Goal: Information Seeking & Learning: Check status

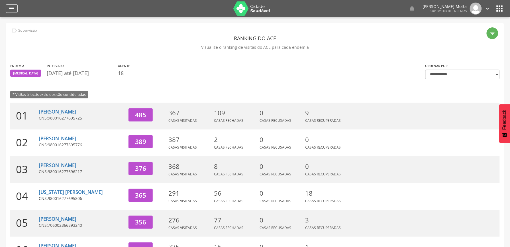
click at [11, 8] on icon "" at bounding box center [11, 8] width 7 height 7
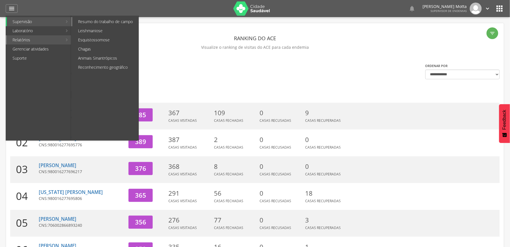
click at [106, 23] on link "Resumo do trabalho de campo" at bounding box center [105, 21] width 66 height 9
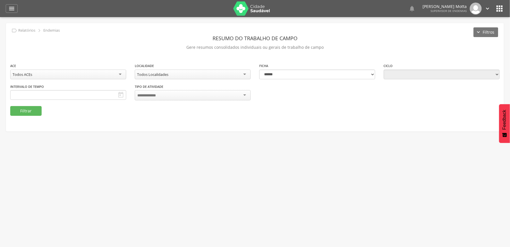
type input "**********"
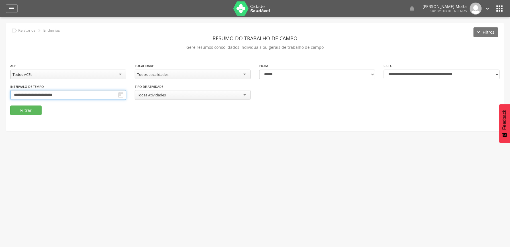
click at [126, 93] on input "**********" at bounding box center [68, 95] width 116 height 10
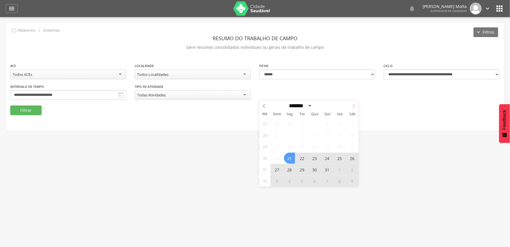
click at [354, 106] on icon at bounding box center [354, 106] width 4 height 4
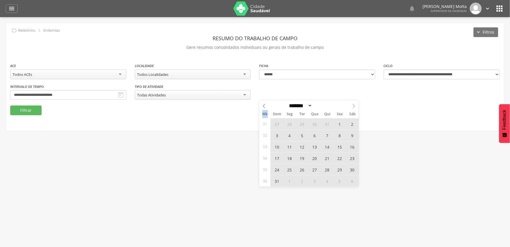
click at [354, 106] on icon at bounding box center [354, 106] width 4 height 4
select select "*"
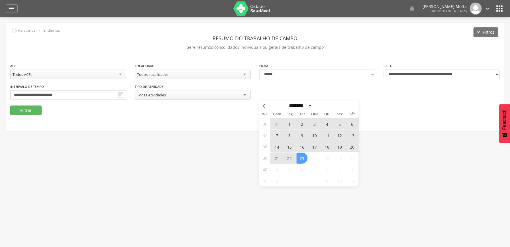
click at [278, 145] on span "14" at bounding box center [277, 146] width 11 height 11
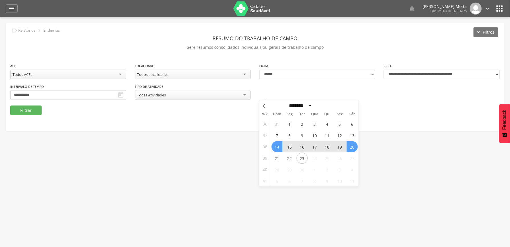
click at [353, 146] on span "20" at bounding box center [352, 146] width 11 height 11
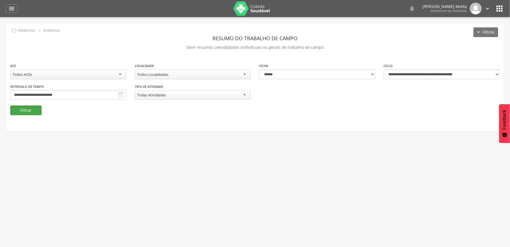
click at [18, 110] on button "Filtrar" at bounding box center [25, 110] width 31 height 10
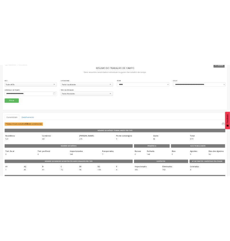
scroll to position [11, 0]
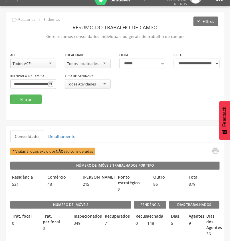
click at [97, 65] on div "Todos Localidades" at bounding box center [82, 63] width 31 height 5
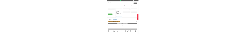
scroll to position [0, 0]
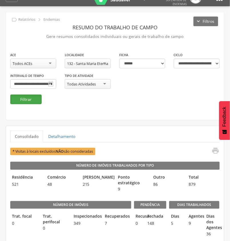
click at [35, 99] on button "Filtrar" at bounding box center [25, 100] width 31 height 10
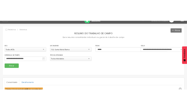
scroll to position [14, 0]
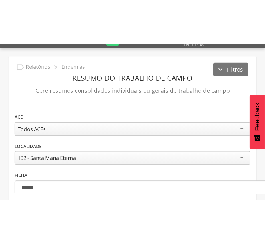
scroll to position [11, 0]
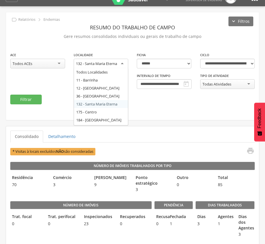
click at [115, 63] on div "132 - Santa Maria Eterna" at bounding box center [96, 63] width 41 height 5
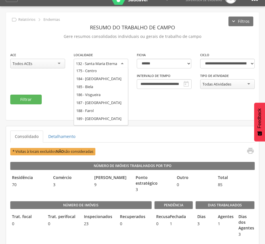
scroll to position [47, 0]
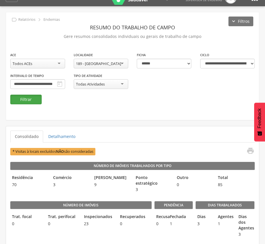
click at [28, 96] on button "Filtrar" at bounding box center [25, 100] width 31 height 10
click at [74, 64] on div "189 - [GEOGRAPHIC_DATA]" at bounding box center [101, 64] width 55 height 10
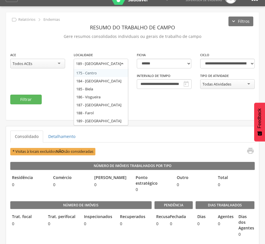
scroll to position [31, 0]
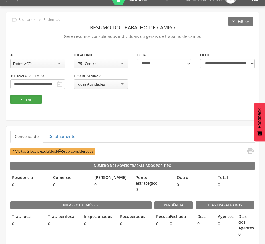
click at [27, 99] on button "Filtrar" at bounding box center [25, 100] width 31 height 10
click at [164, 99] on fieldset "**********" at bounding box center [132, 78] width 244 height 52
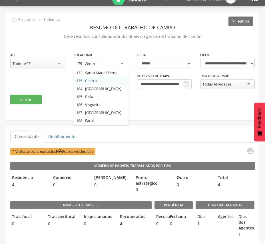
click at [101, 63] on div "175 - Centro" at bounding box center [101, 64] width 55 height 10
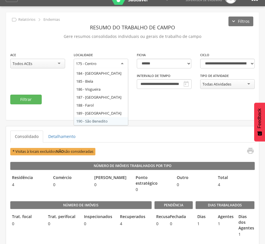
scroll to position [0, 0]
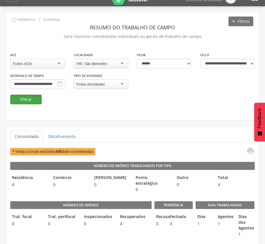
click at [25, 99] on button "Filtrar" at bounding box center [25, 100] width 31 height 10
click at [28, 97] on button "Filtrar" at bounding box center [25, 100] width 31 height 10
click at [108, 64] on div "190 - São Benedito" at bounding box center [101, 64] width 55 height 10
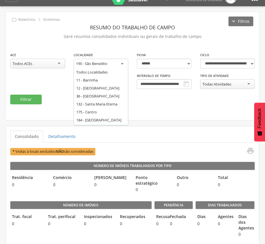
scroll to position [39, 0]
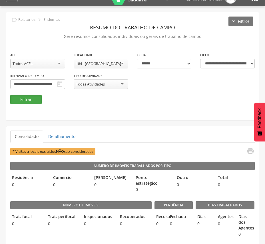
click at [27, 100] on button "Filtrar" at bounding box center [25, 100] width 31 height 10
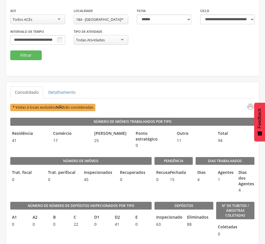
scroll to position [49, 0]
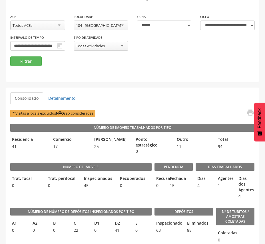
drag, startPoint x: 139, startPoint y: 72, endPoint x: 135, endPoint y: 54, distance: 19.2
click at [139, 72] on div "**********" at bounding box center [132, 28] width 253 height 108
click at [119, 21] on div "184 - [GEOGRAPHIC_DATA]" at bounding box center [101, 26] width 55 height 10
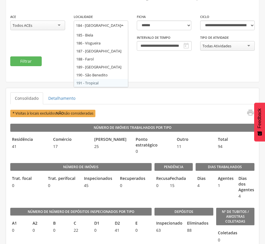
scroll to position [0, 0]
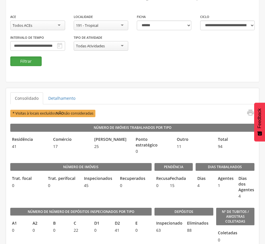
click at [36, 63] on button "Filtrar" at bounding box center [25, 61] width 31 height 10
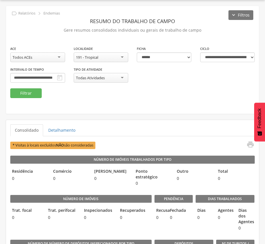
scroll to position [49, 0]
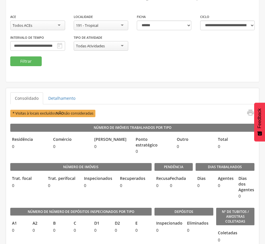
click at [121, 25] on div "191 - Tropical" at bounding box center [101, 26] width 55 height 10
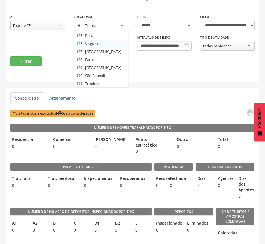
scroll to position [47, 0]
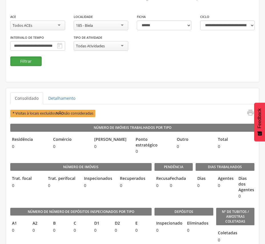
click at [22, 61] on button "Filtrar" at bounding box center [25, 61] width 31 height 10
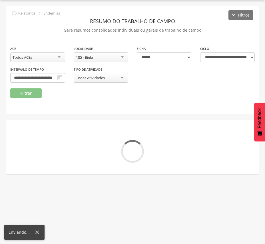
scroll to position [49, 0]
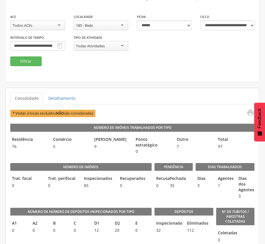
click at [169, 78] on div "**********" at bounding box center [132, 28] width 253 height 108
click at [109, 25] on div "185 - Biela" at bounding box center [101, 26] width 55 height 10
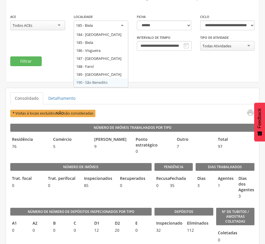
scroll to position [63, 0]
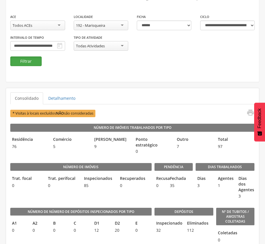
click at [22, 59] on button "Filtrar" at bounding box center [25, 61] width 31 height 10
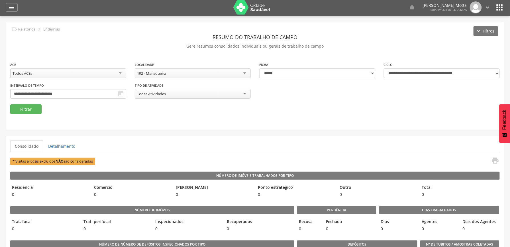
scroll to position [0, 0]
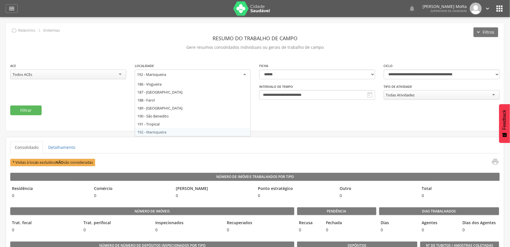
click at [226, 74] on div "192 - Marisqueira" at bounding box center [193, 75] width 116 height 10
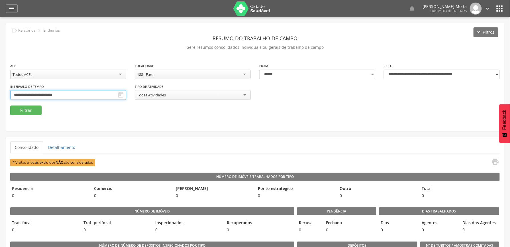
click at [126, 94] on input "**********" at bounding box center [68, 95] width 116 height 10
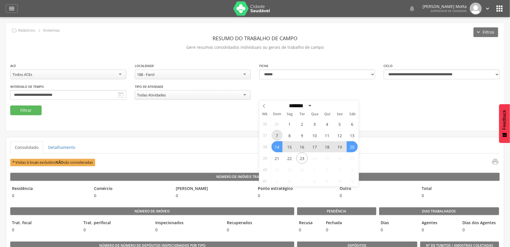
click at [276, 138] on span "7" at bounding box center [277, 135] width 11 height 11
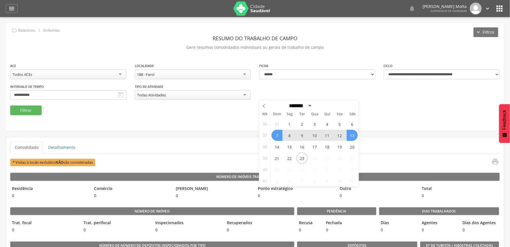
click at [353, 134] on span "13" at bounding box center [352, 135] width 11 height 11
type input "**********"
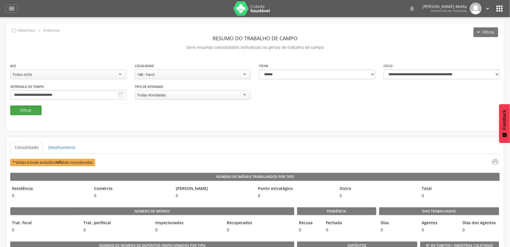
click at [27, 111] on button "Filtrar" at bounding box center [25, 110] width 31 height 10
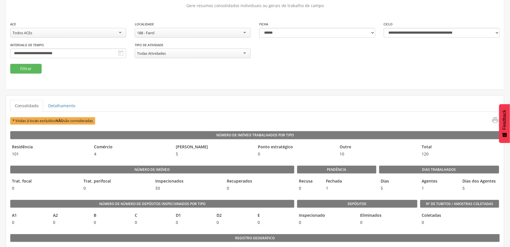
scroll to position [55, 0]
